Goal: Obtain resource: Download file/media

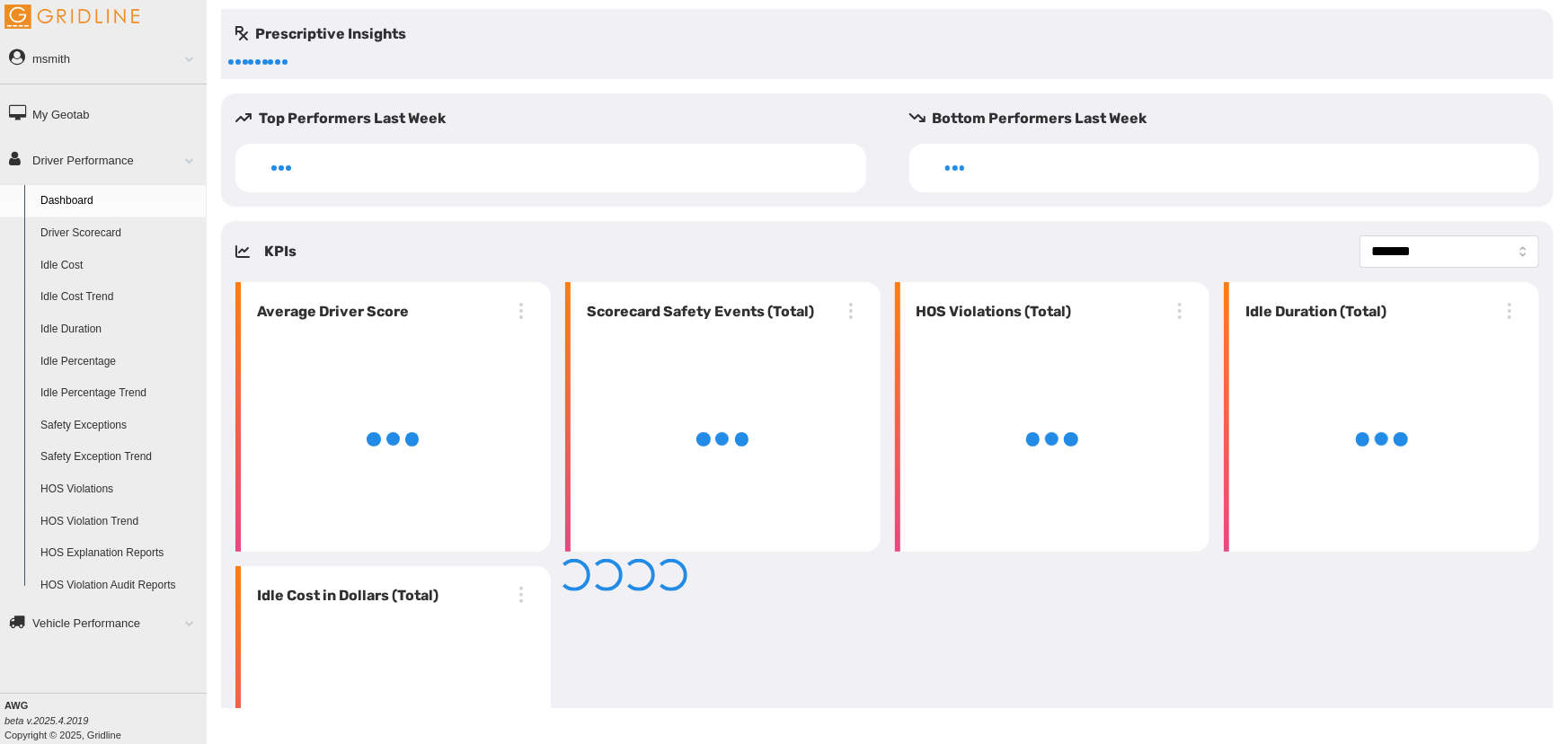
select select "**********"
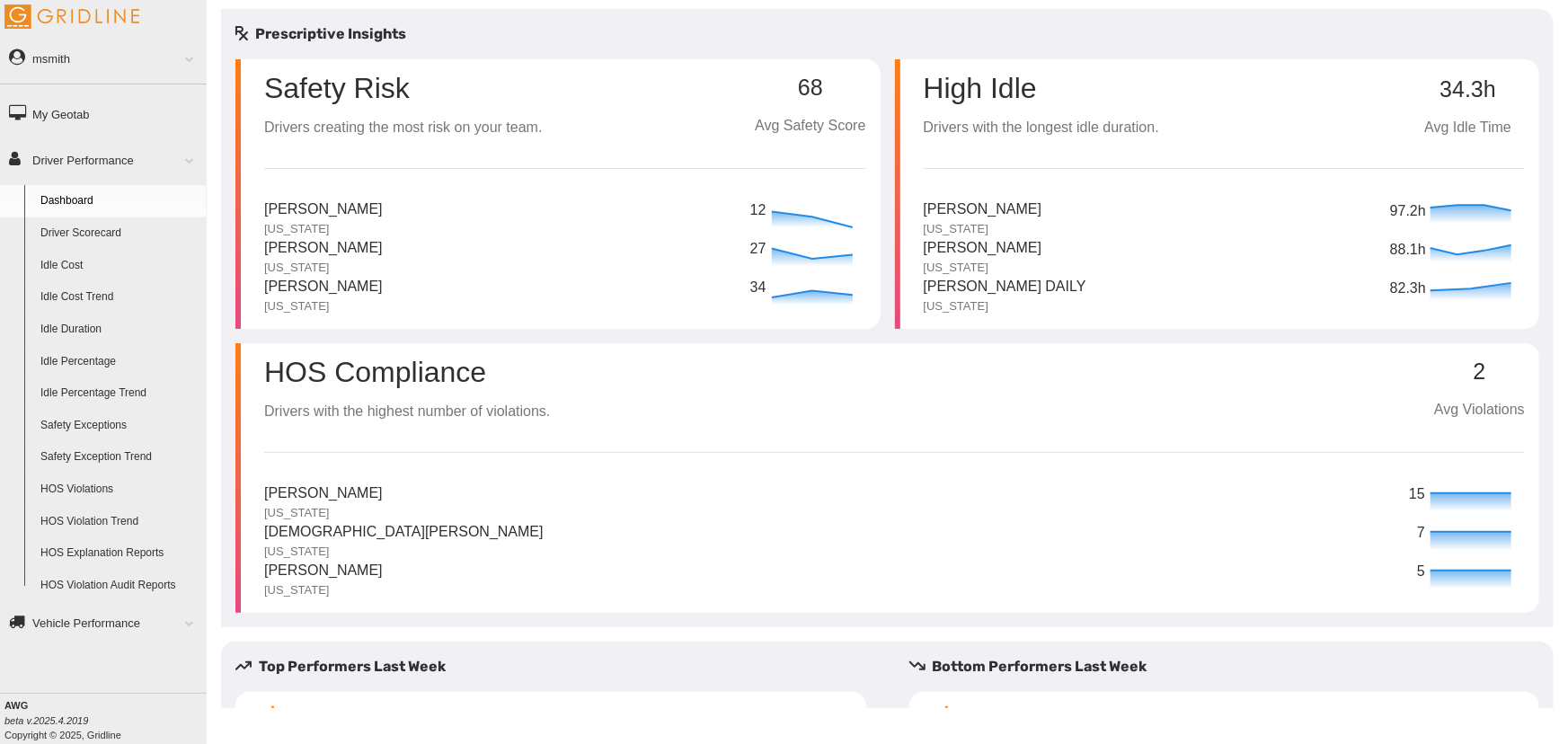
click at [118, 549] on link "HOS Explanation Reports" at bounding box center [119, 553] width 174 height 32
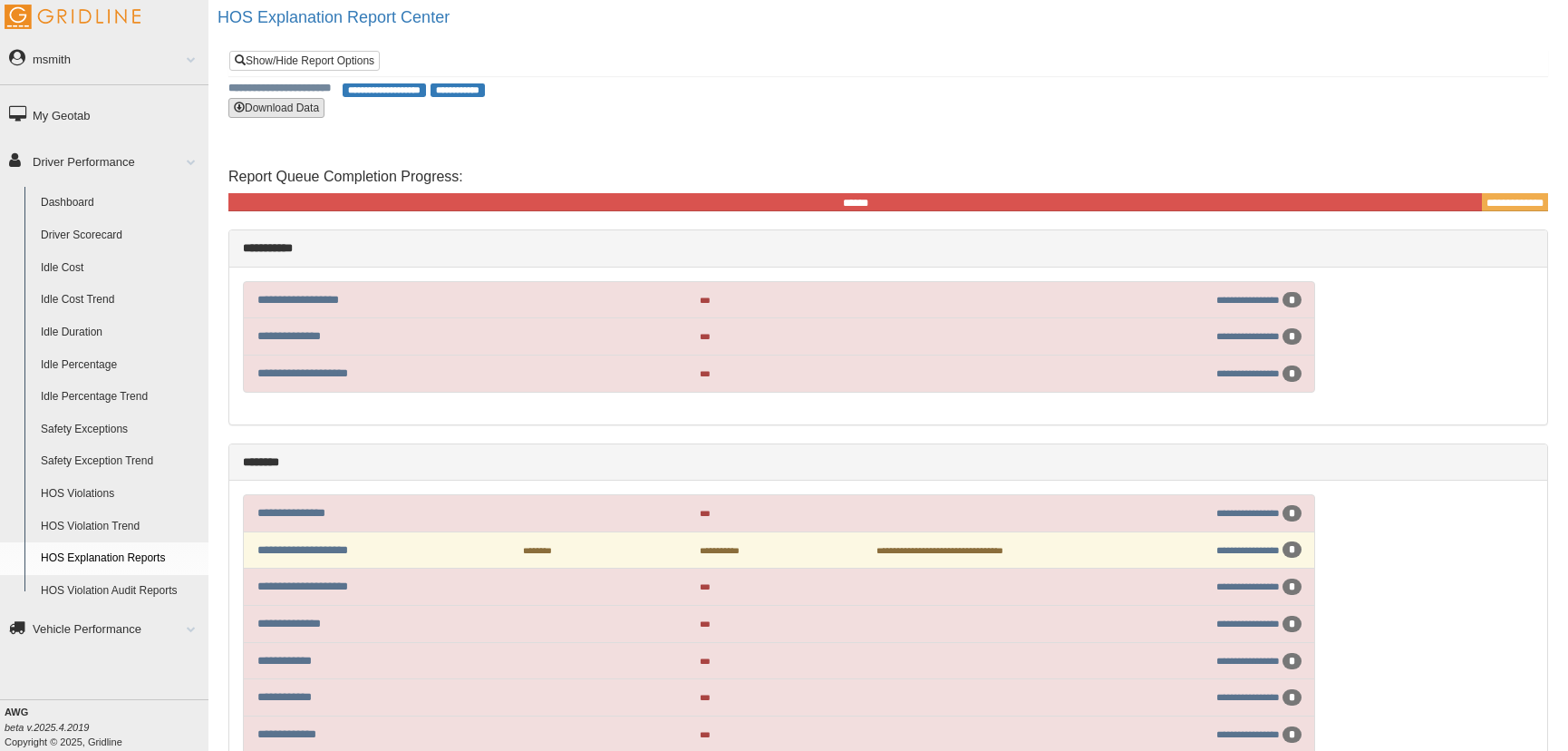
click at [292, 115] on button "Download Data" at bounding box center [276, 107] width 96 height 20
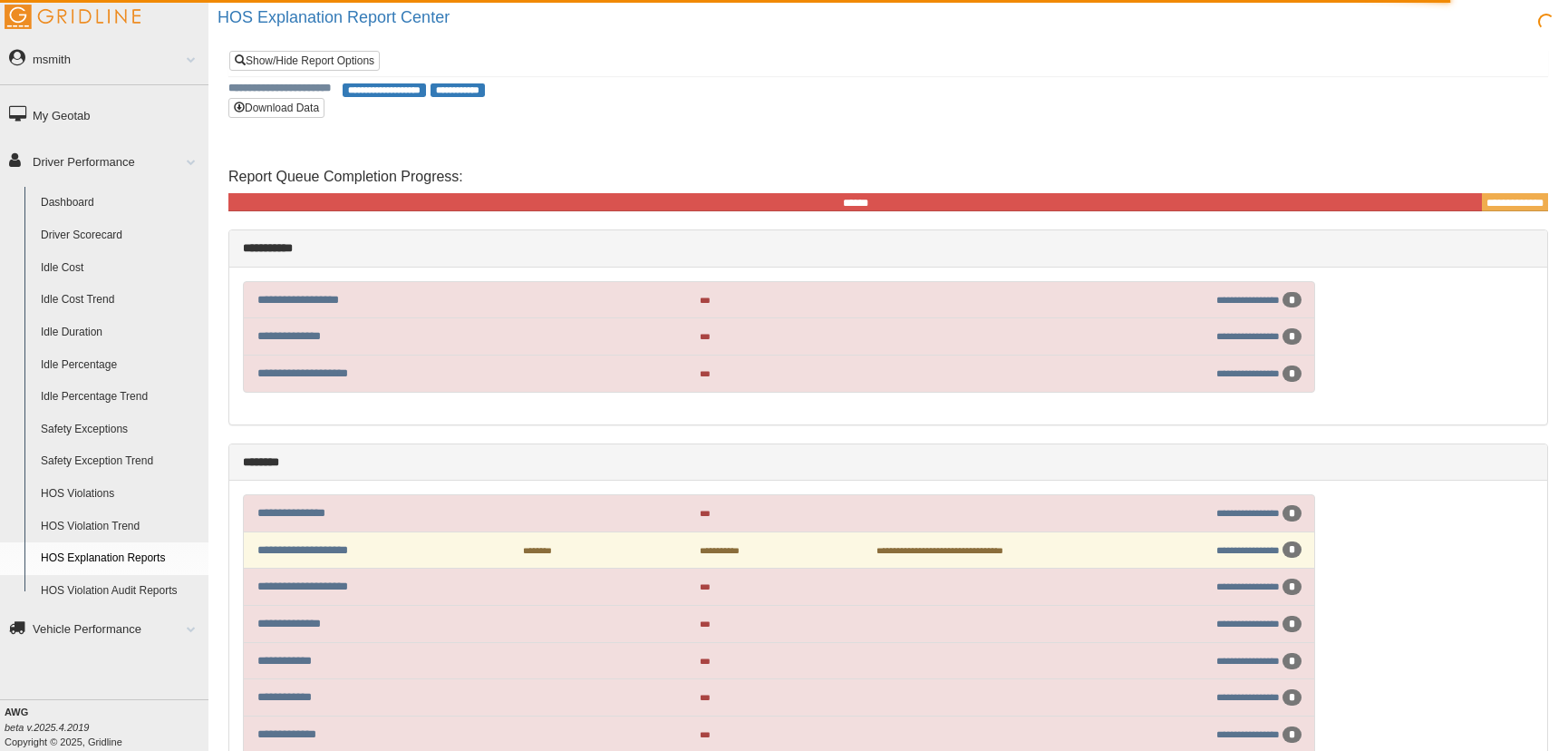
click at [110, 160] on link "Driver Performance" at bounding box center [104, 161] width 208 height 41
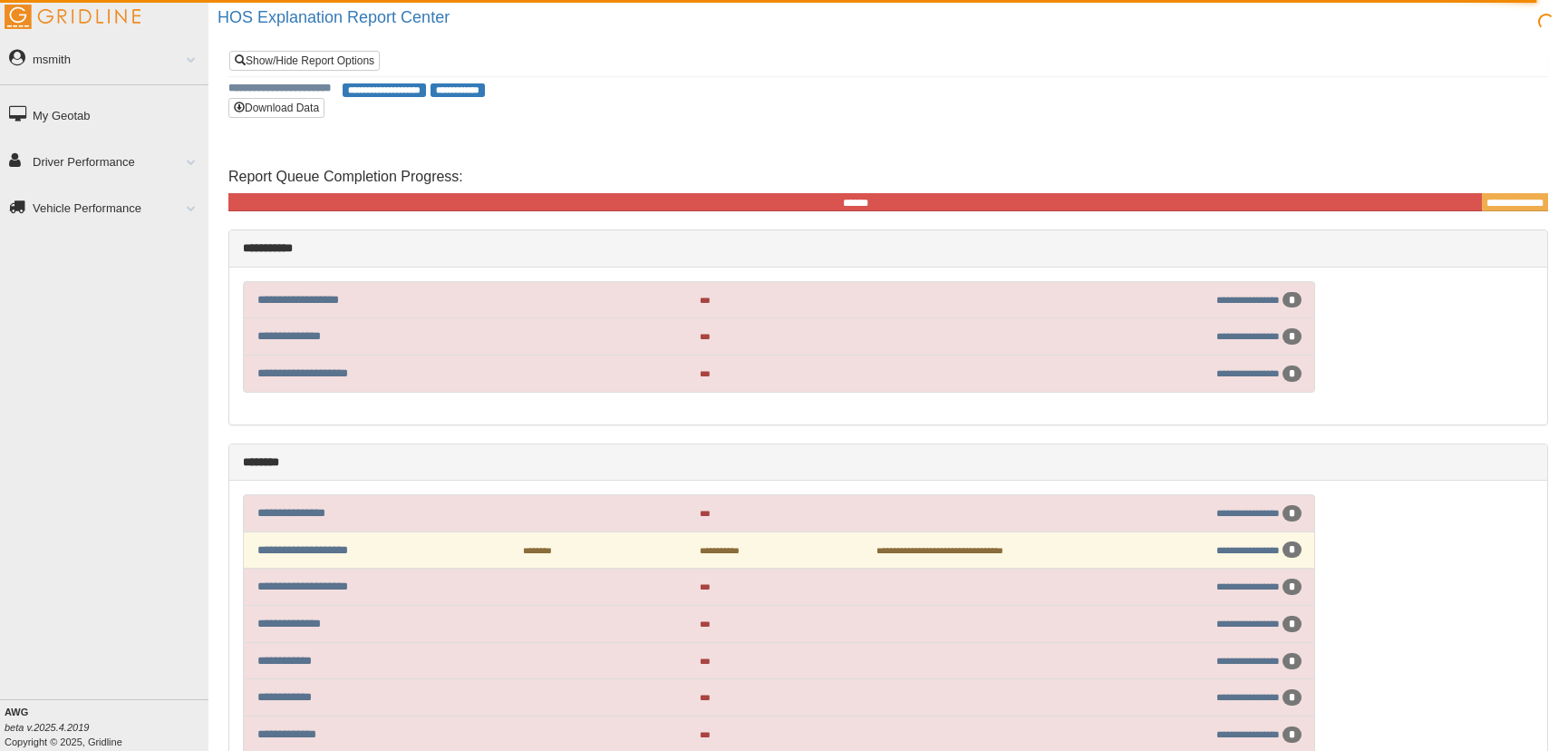
click at [70, 60] on link "msmith" at bounding box center [104, 59] width 208 height 41
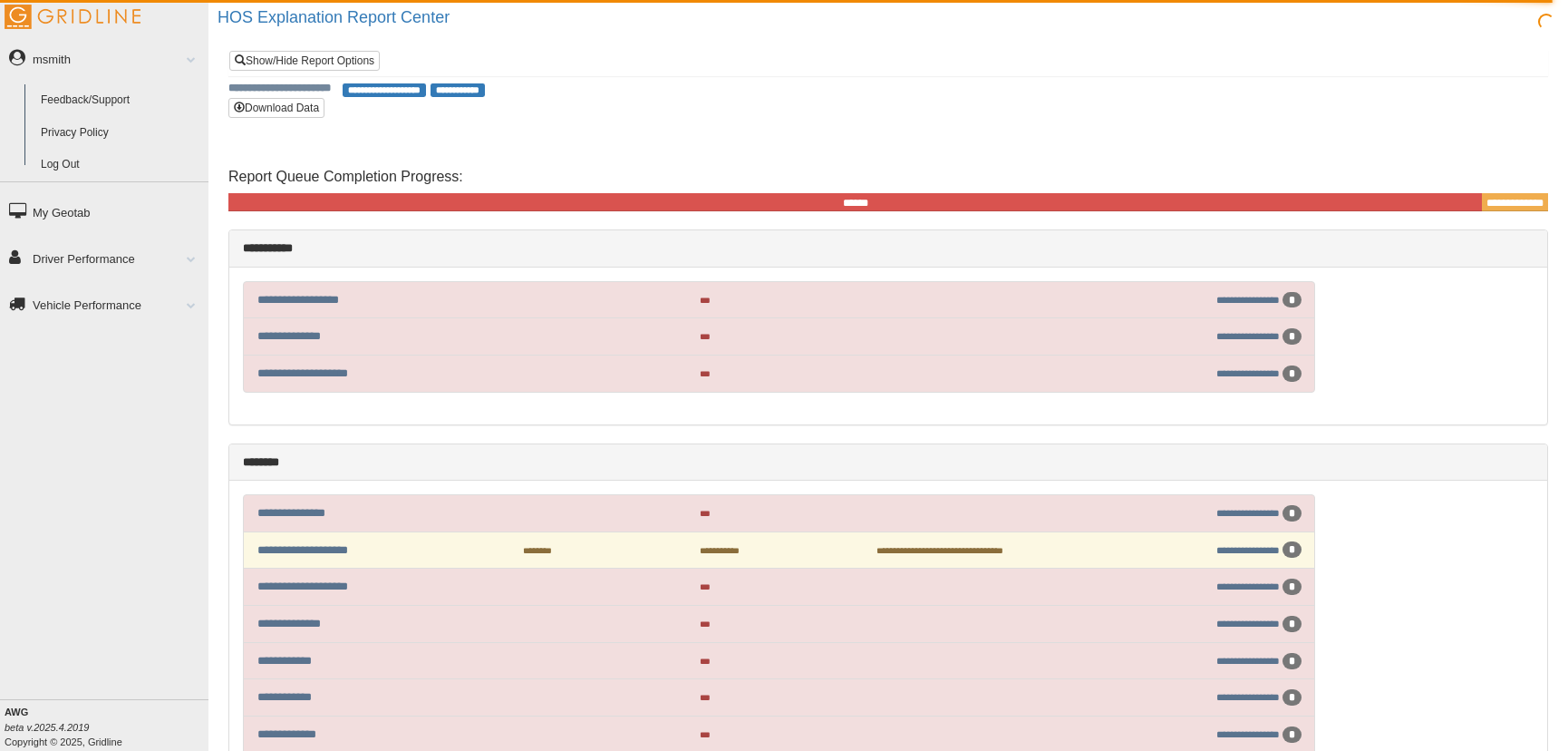
click at [71, 162] on link "Log Out" at bounding box center [120, 165] width 176 height 33
